Goal: Task Accomplishment & Management: Manage account settings

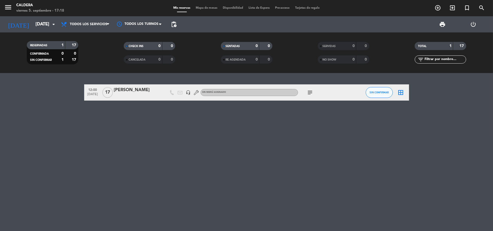
click at [114, 137] on div "12:00 [DATE] [PERSON_NAME] headset_mic Sin menú asignado subject SIN CONFIRMAR …" at bounding box center [246, 152] width 493 height 158
click at [38, 25] on input "[DATE]" at bounding box center [62, 24] width 59 height 11
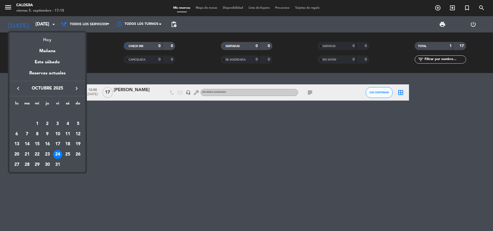
click at [49, 36] on div "Hoy" at bounding box center [47, 38] width 76 height 11
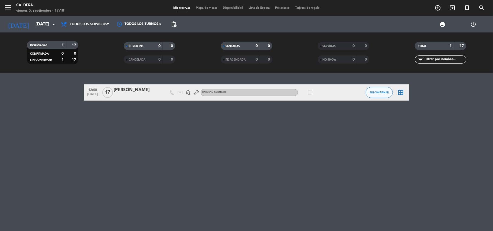
type input "[DATE]"
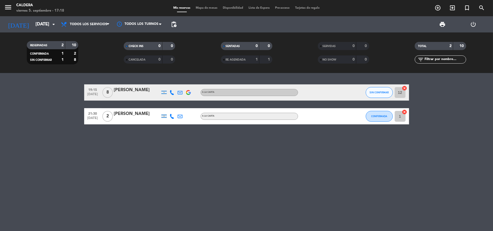
click at [173, 92] on icon at bounding box center [172, 92] width 5 height 5
click at [177, 152] on div "19:15 [DATE] 8 [PERSON_NAME] A LA CARTA SIN CONFIRMAR 12 cancel 21:30 [DATE] 2 …" at bounding box center [246, 152] width 493 height 158
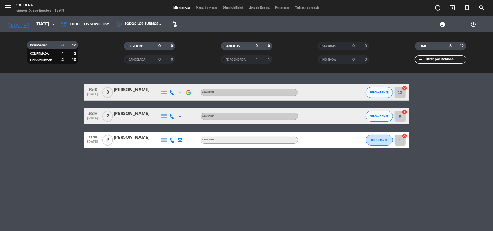
click at [147, 187] on div "19:15 [DATE] 8 [PERSON_NAME] A LA CARTA SIN CONFIRMAR 12 cancel 20:30 [DATE] 2 …" at bounding box center [246, 152] width 493 height 158
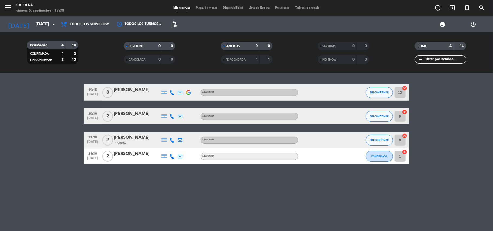
click at [189, 94] on img at bounding box center [188, 92] width 5 height 5
click at [173, 93] on icon at bounding box center [172, 92] width 5 height 5
click at [213, 195] on div "19:15 [DATE] 8 [PERSON_NAME] [PHONE_NUMBER] Copiar content_paste | A LA CARTA S…" at bounding box center [246, 152] width 493 height 158
click at [324, 187] on div "19:15 [DATE] 8 [PERSON_NAME] A LA CARTA SIN CONFIRMAR 12 cancel 20:30 [DATE] 2 …" at bounding box center [246, 152] width 493 height 158
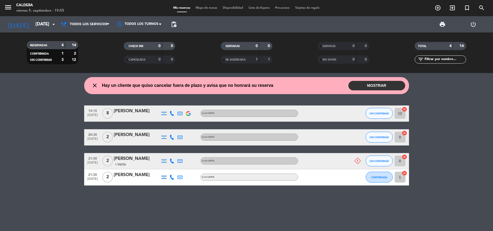
click at [358, 83] on button "MOSTRAR" at bounding box center [377, 85] width 57 height 9
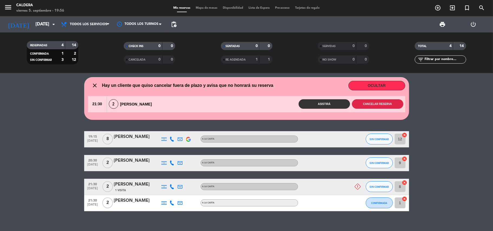
click at [381, 106] on button "Cancelar reserva" at bounding box center [377, 103] width 51 height 9
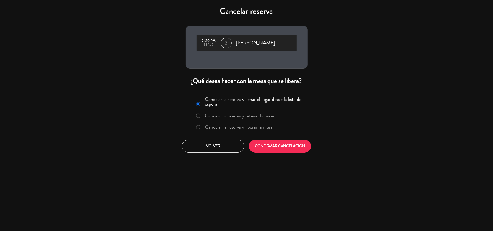
click at [231, 125] on label "Cancelar la reserva y liberar la mesa" at bounding box center [239, 127] width 68 height 5
click at [267, 139] on div "Cancelar la reserva y llenar el lugar desde la lista de espera Cancelar la rese…" at bounding box center [247, 124] width 130 height 66
click at [268, 140] on button "CONFIRMAR CANCELACIÓN" at bounding box center [280, 146] width 62 height 13
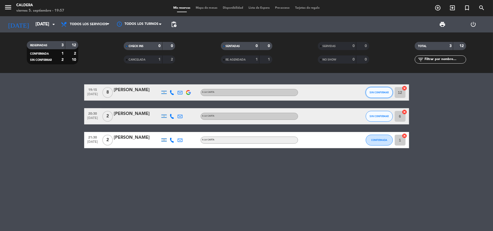
click at [384, 92] on span "SIN CONFIRMAR" at bounding box center [379, 92] width 19 height 3
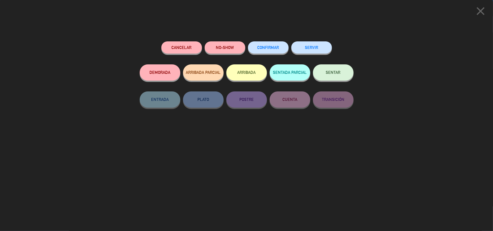
click at [316, 46] on button "SERVIR" at bounding box center [311, 47] width 41 height 12
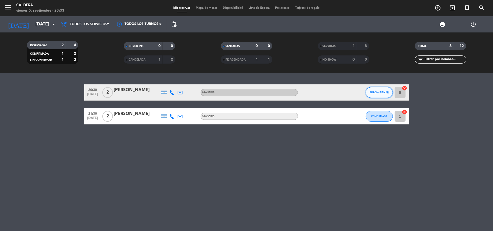
click at [374, 93] on span "SIN CONFIRMAR" at bounding box center [379, 92] width 19 height 3
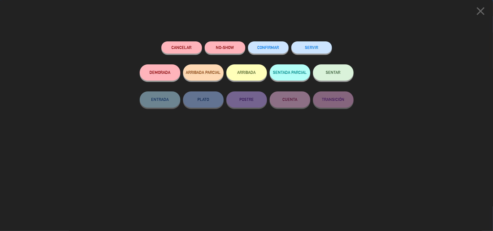
click at [299, 48] on button "SERVIR" at bounding box center [311, 47] width 41 height 12
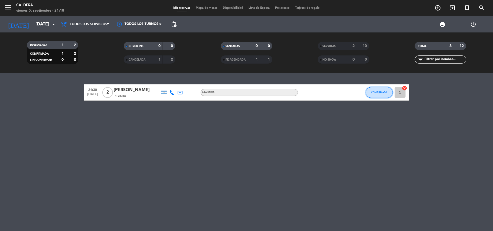
click at [385, 91] on span "CONFIRMADA" at bounding box center [379, 92] width 16 height 3
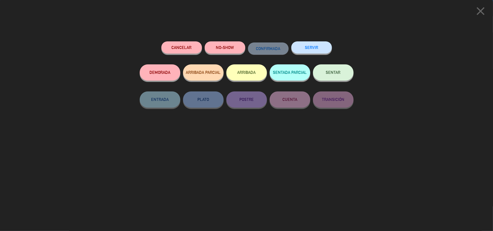
click at [308, 47] on button "SERVIR" at bounding box center [311, 47] width 41 height 12
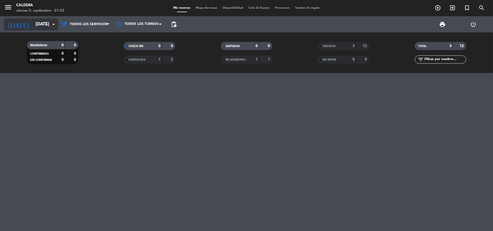
click at [36, 23] on input "[DATE]" at bounding box center [62, 24] width 59 height 11
